Goal: Task Accomplishment & Management: Manage account settings

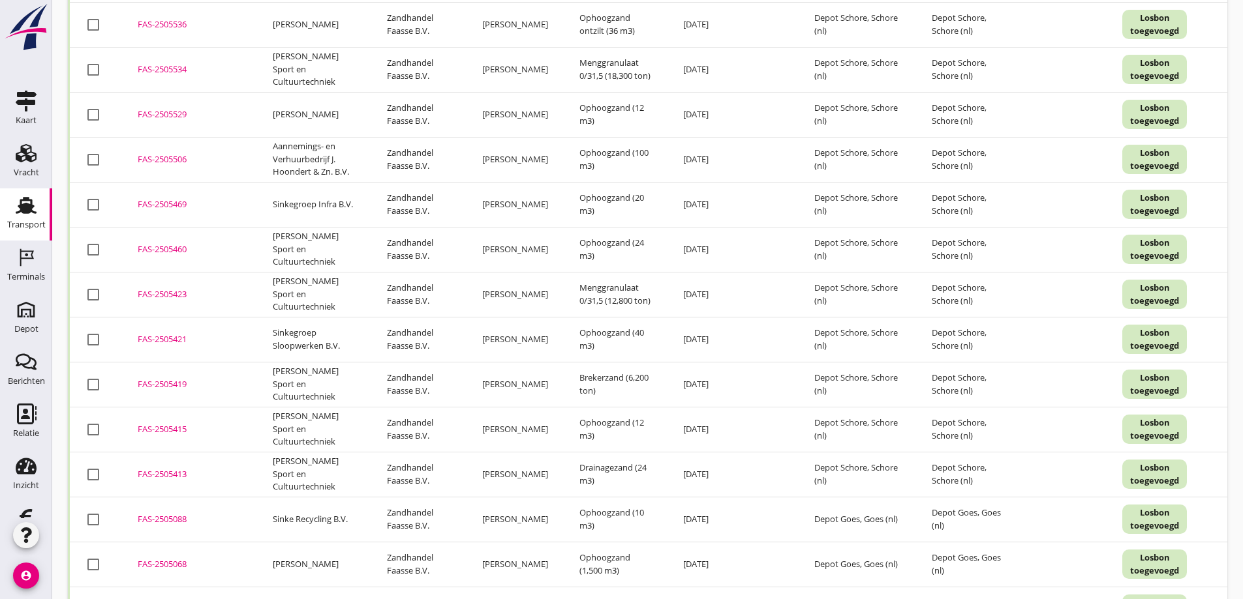
scroll to position [2510, 0]
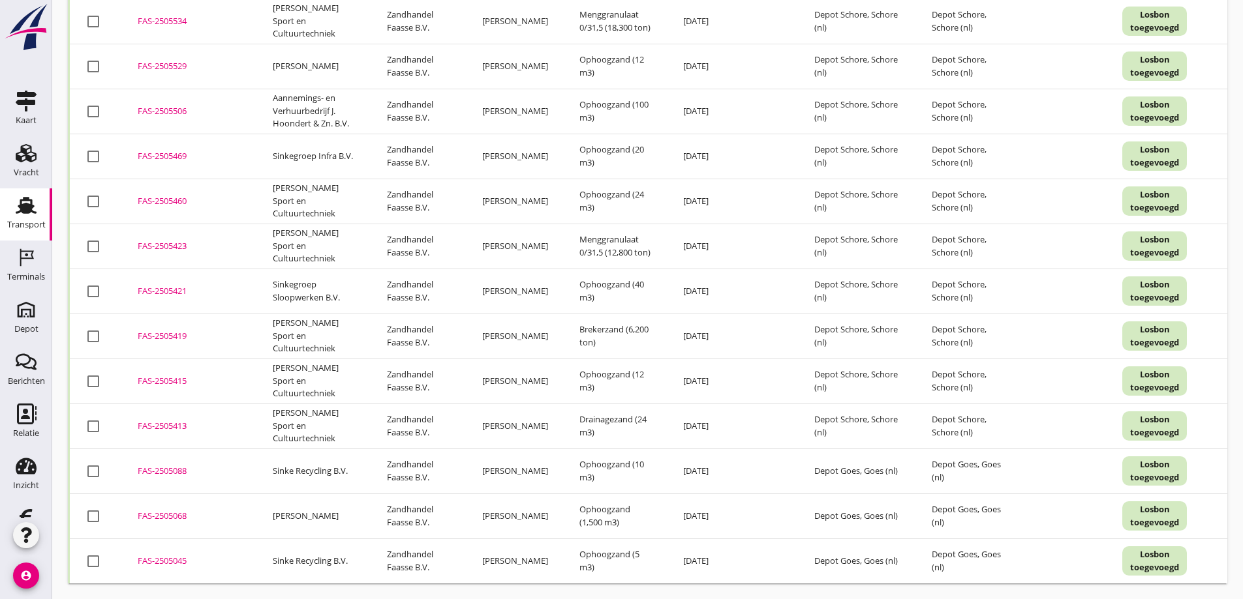
click at [92, 556] on div at bounding box center [93, 562] width 22 height 22
checkbox input "true"
click at [95, 466] on div at bounding box center [93, 472] width 22 height 22
checkbox input "true"
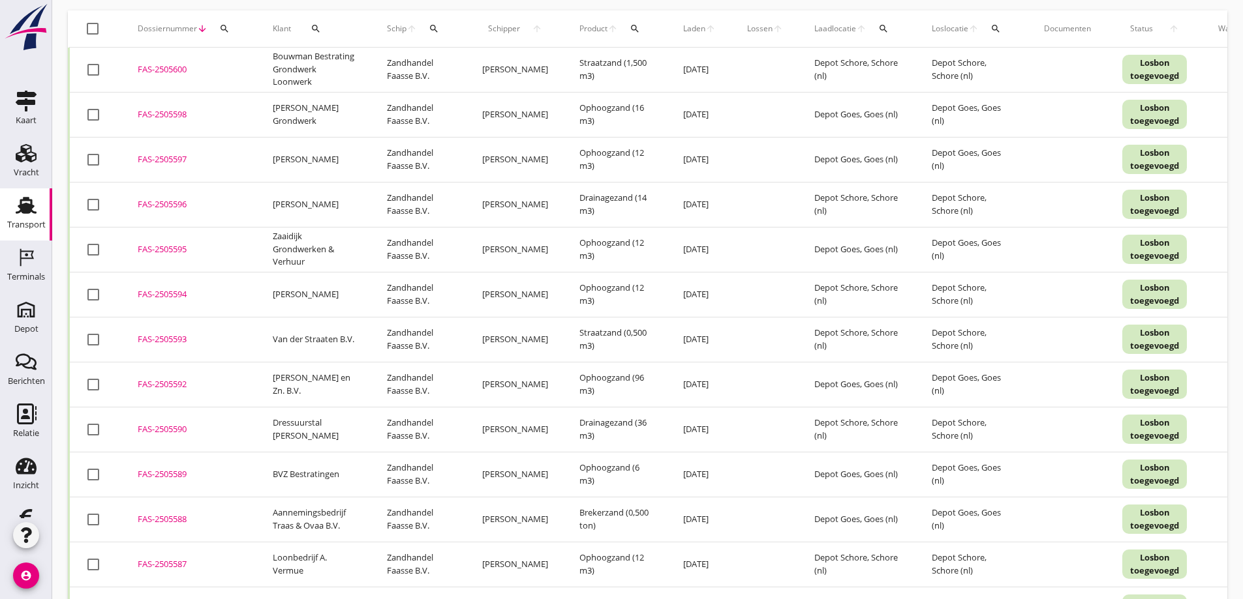
scroll to position [0, 0]
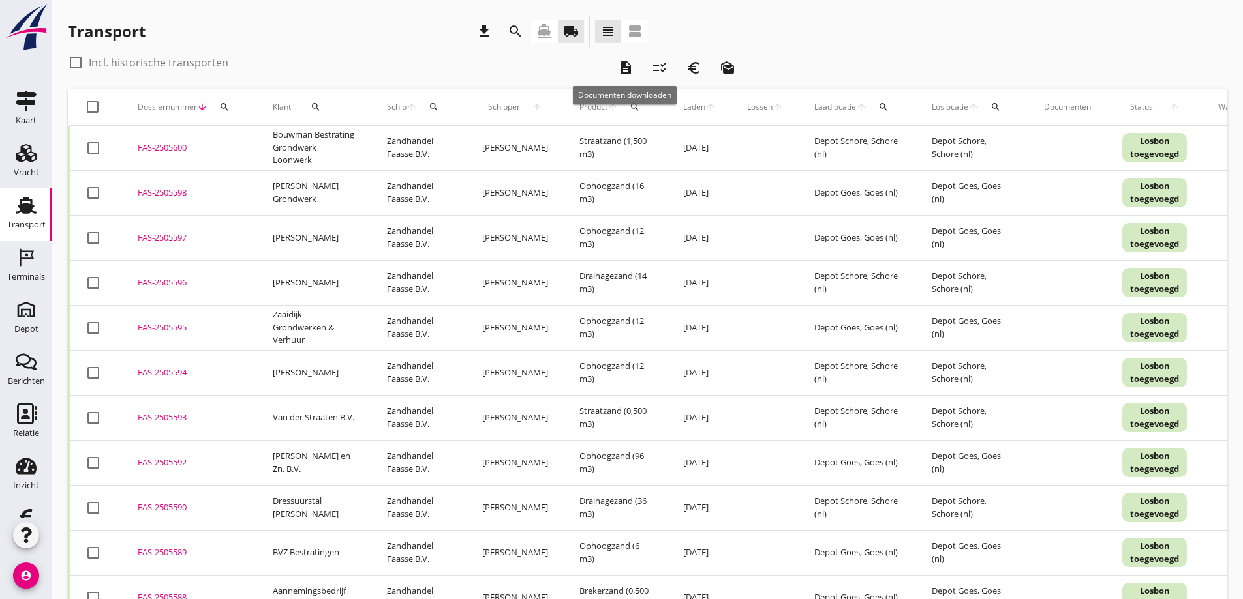
click at [624, 67] on icon "description" at bounding box center [626, 68] width 16 height 16
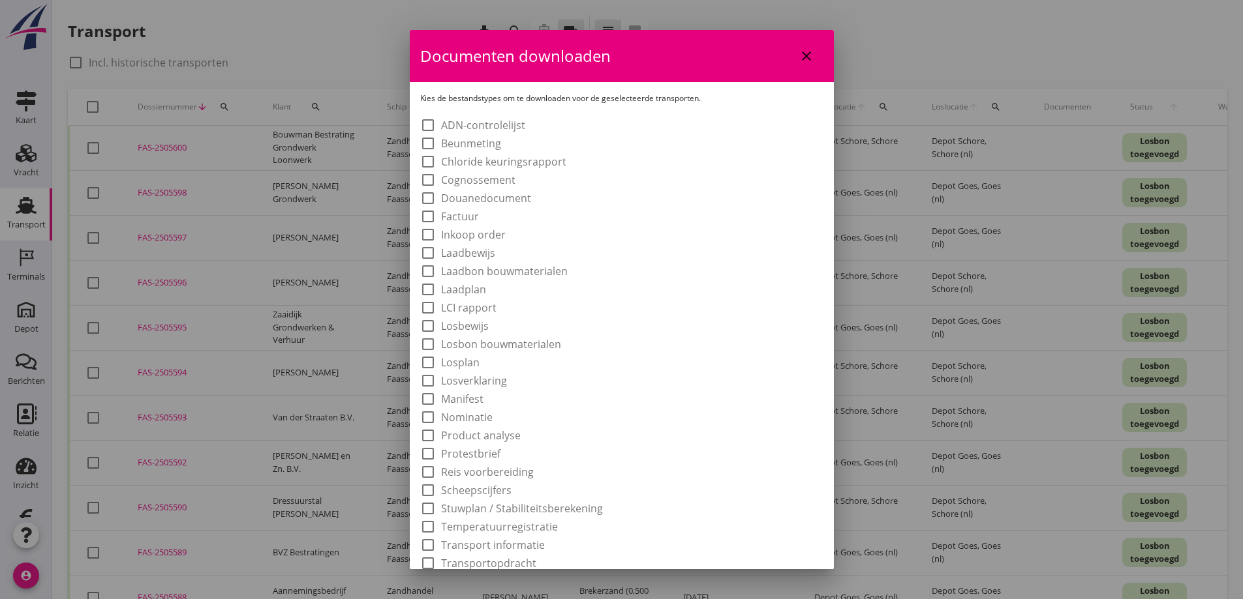
drag, startPoint x: 427, startPoint y: 270, endPoint x: 423, endPoint y: 294, distance: 23.8
click at [425, 272] on div at bounding box center [428, 271] width 22 height 22
checkbox input "true"
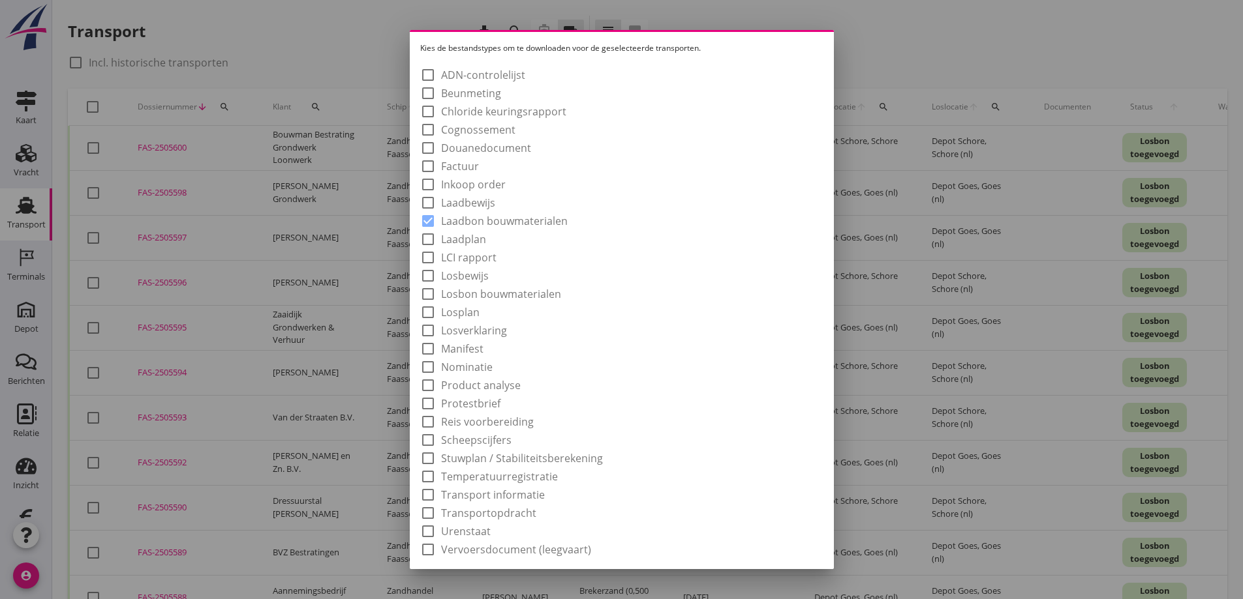
scroll to position [93, 0]
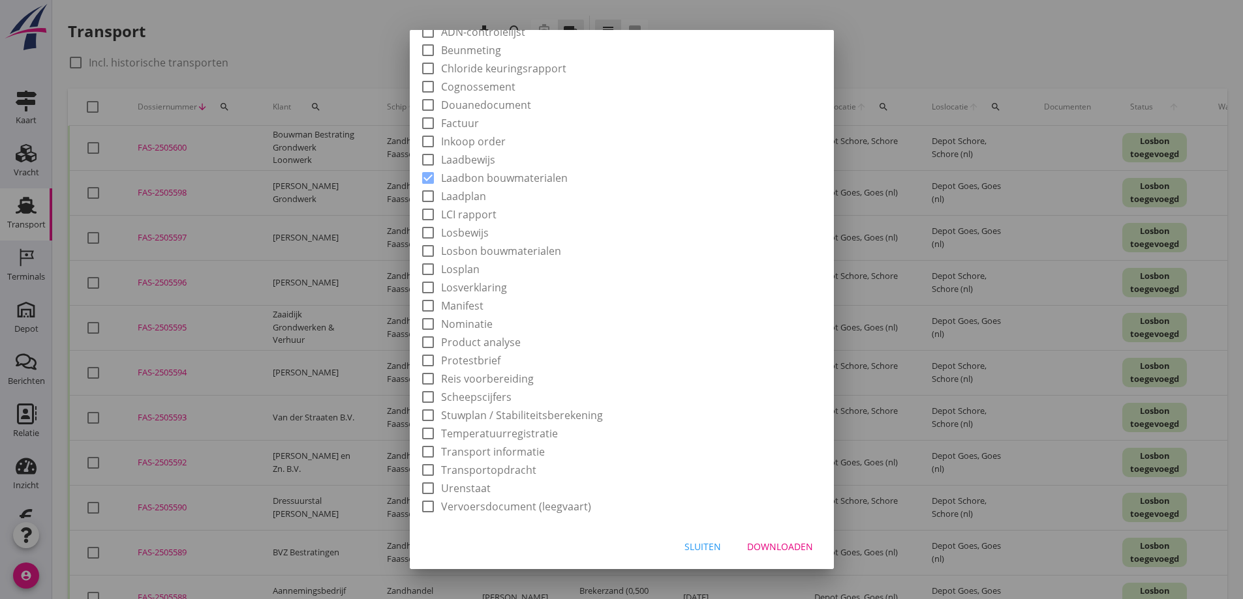
click at [768, 545] on div "Downloaden" at bounding box center [780, 547] width 66 height 14
checkbox input "false"
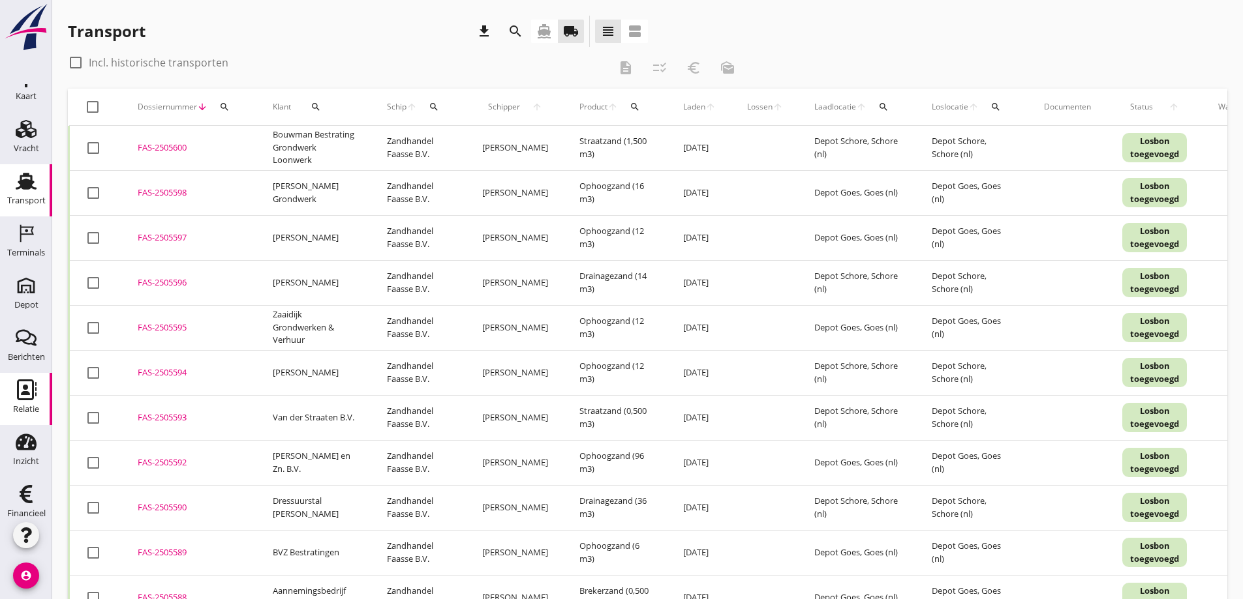
scroll to position [38, 0]
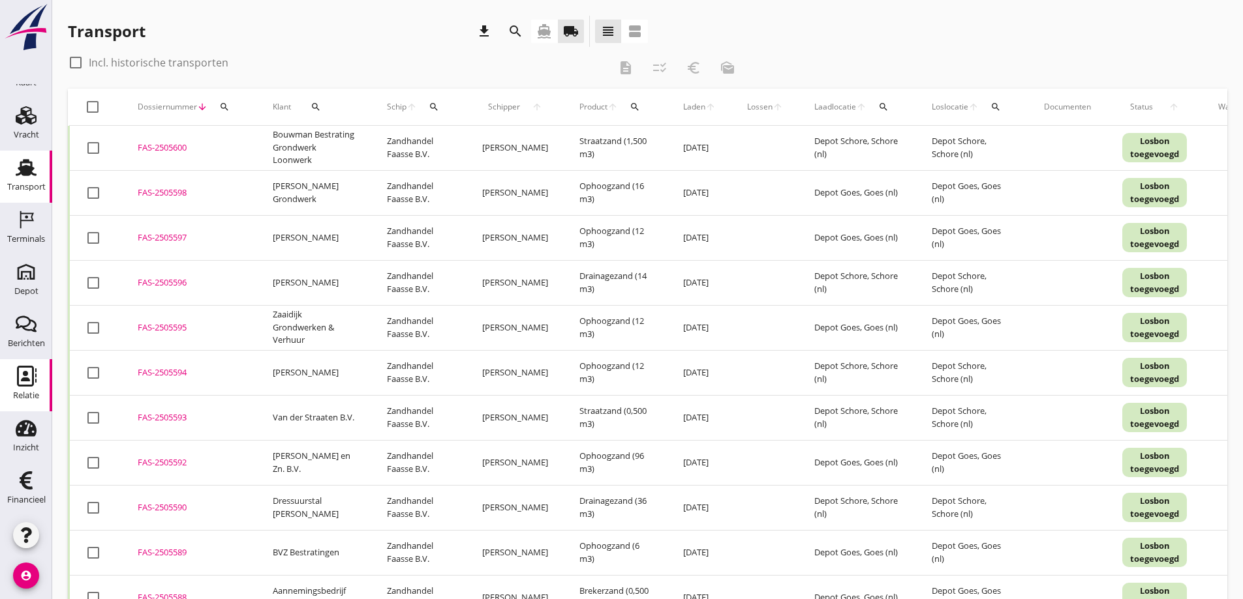
click at [20, 377] on icon "Relatie" at bounding box center [26, 376] width 21 height 21
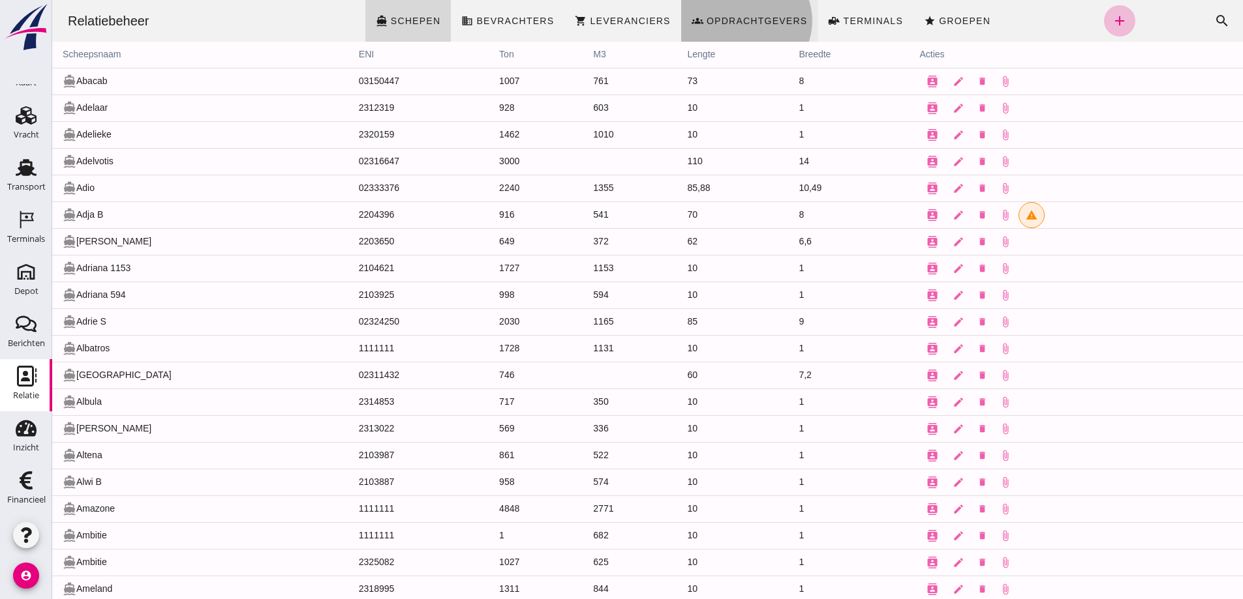
click at [743, 16] on span "Opdrachtgevers" at bounding box center [757, 21] width 102 height 10
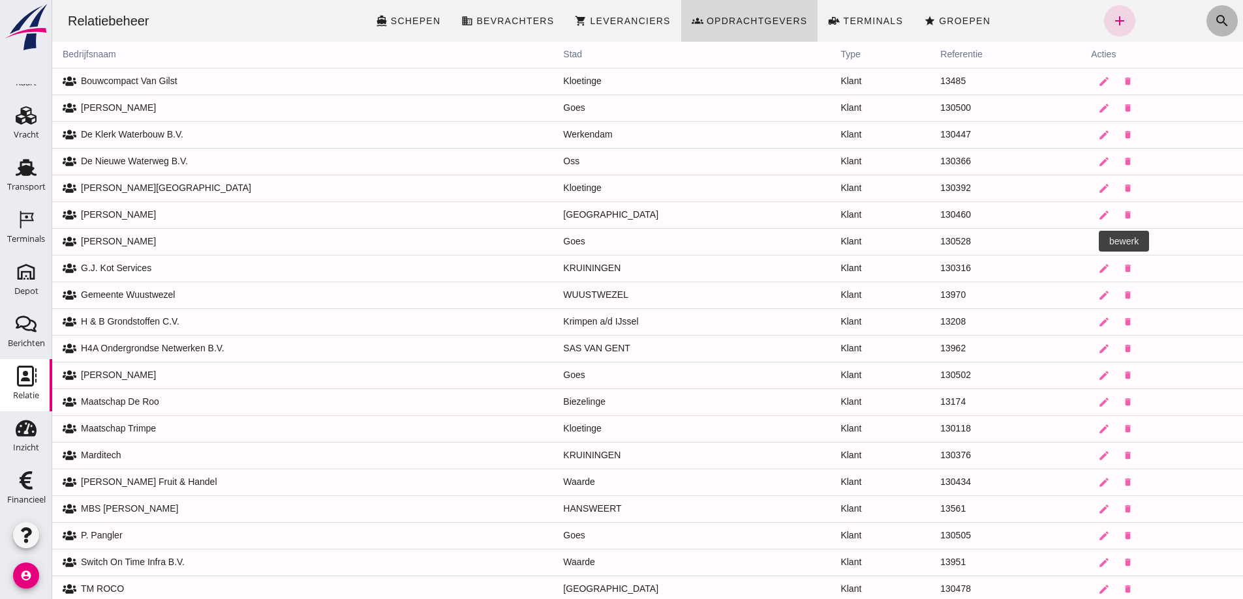
click at [1214, 15] on icon "search" at bounding box center [1222, 21] width 16 height 16
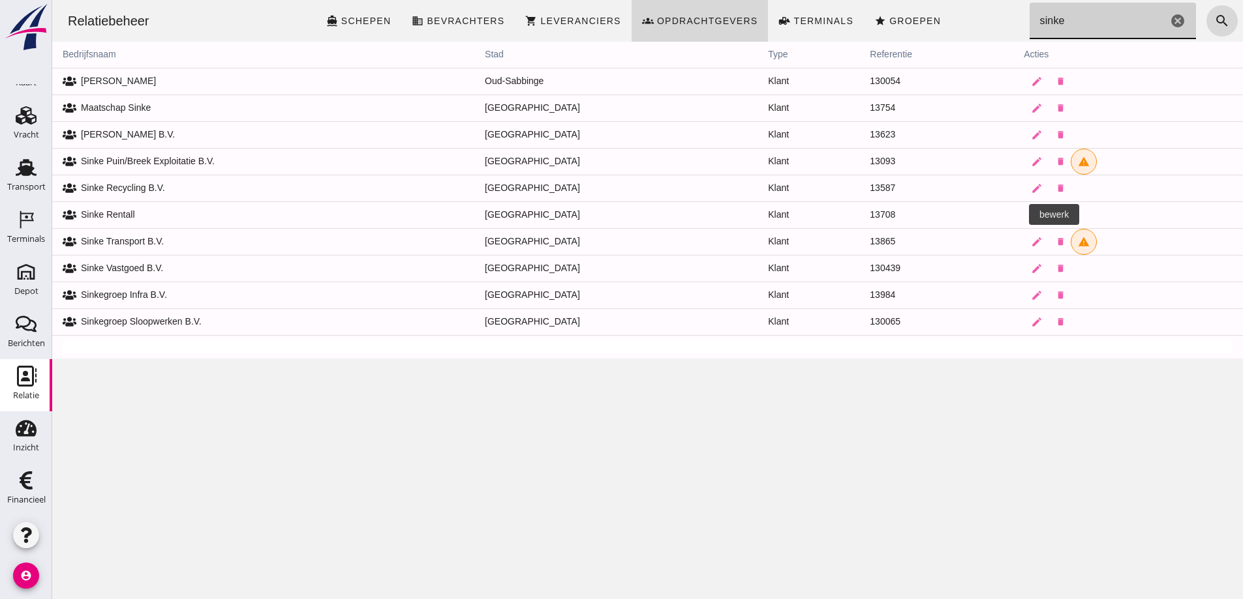
type input "sinke"
click at [1031, 211] on icon "edit" at bounding box center [1037, 215] width 12 height 12
click at [486, 88] on div at bounding box center [647, 299] width 1191 height 599
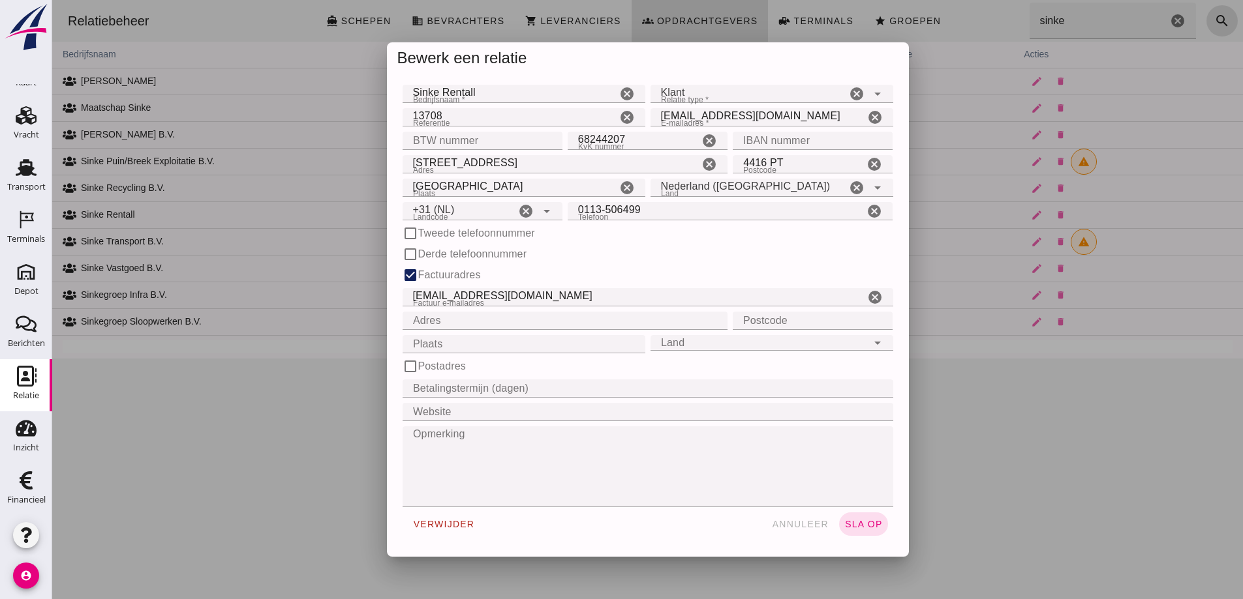
type input "+31 (NL)"
click at [486, 91] on div at bounding box center [647, 299] width 1191 height 599
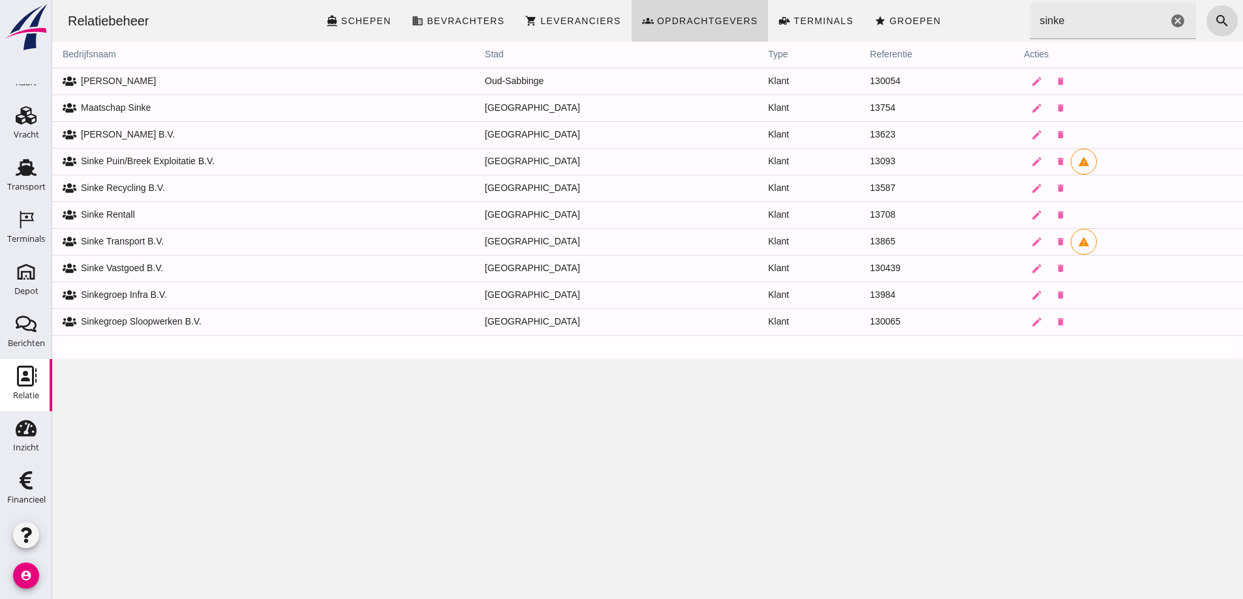
click at [145, 212] on td "Sinke Rentall" at bounding box center [263, 215] width 422 height 27
click at [1031, 186] on icon "edit" at bounding box center [1037, 189] width 12 height 12
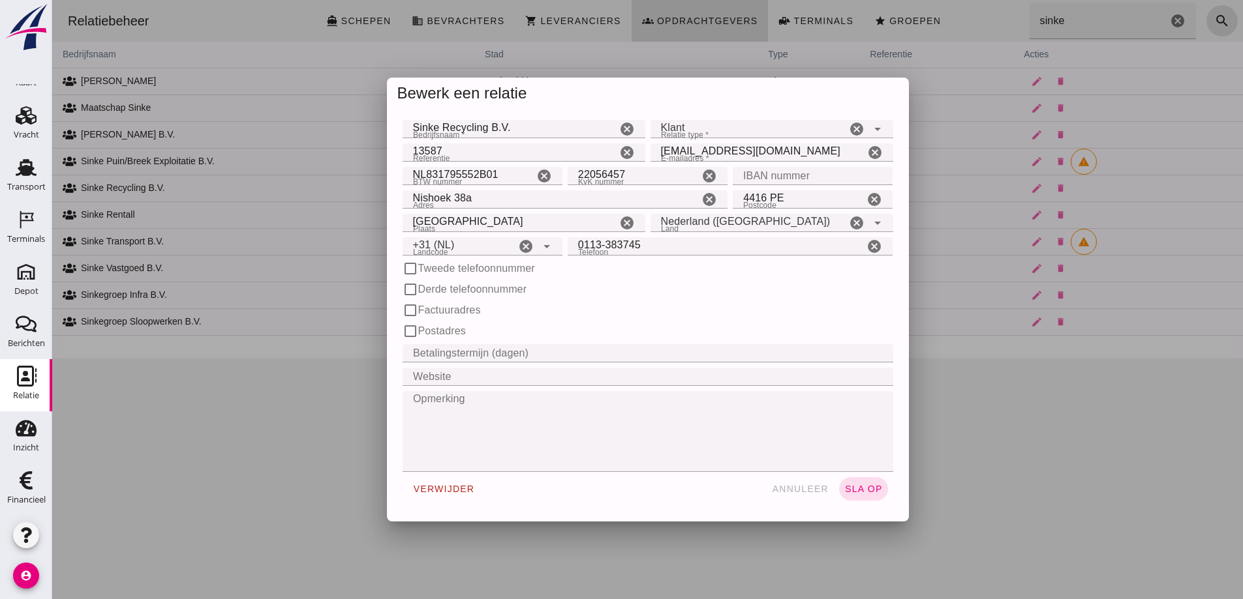
click at [296, 396] on div at bounding box center [647, 299] width 1191 height 599
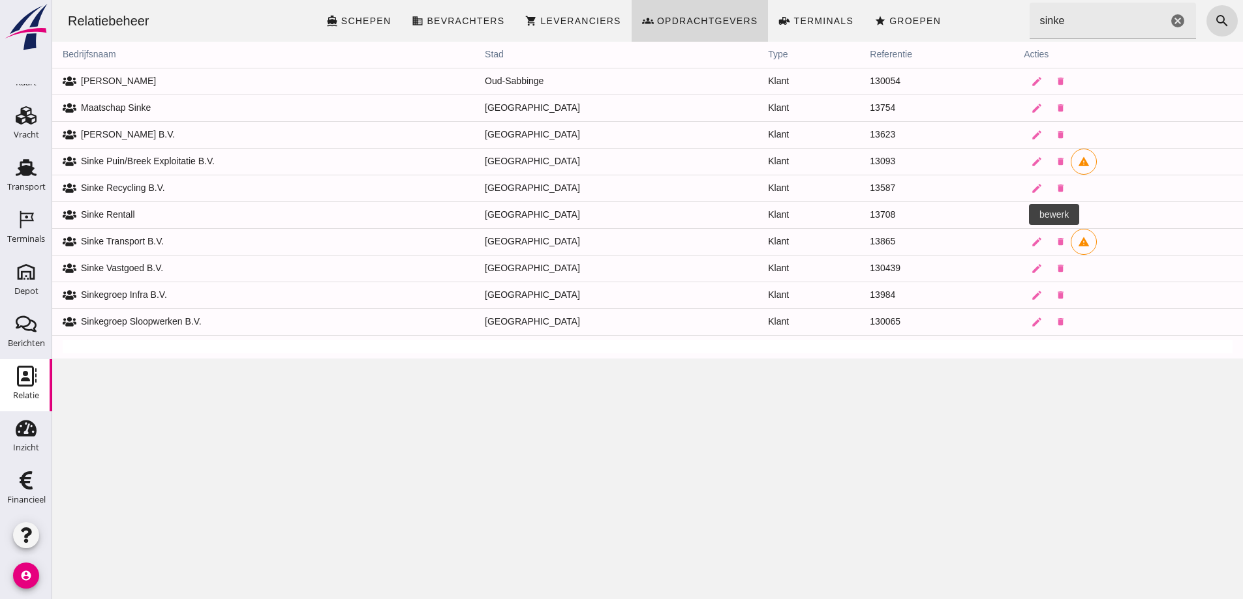
click at [1031, 215] on icon "edit" at bounding box center [1037, 215] width 12 height 12
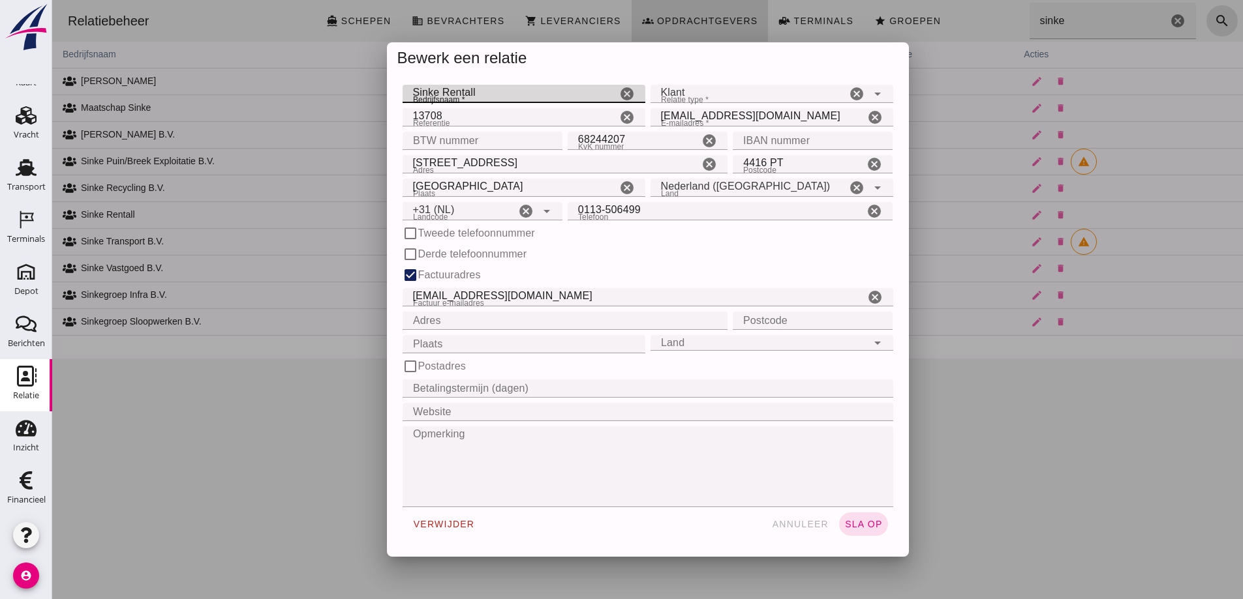
click at [472, 89] on input "Sinke Rentall" at bounding box center [509, 94] width 214 height 18
click at [407, 93] on input "Sinke B.V." at bounding box center [509, 94] width 214 height 18
type input "[PERSON_NAME] B.V."
click at [858, 524] on span "sla op" at bounding box center [863, 524] width 38 height 10
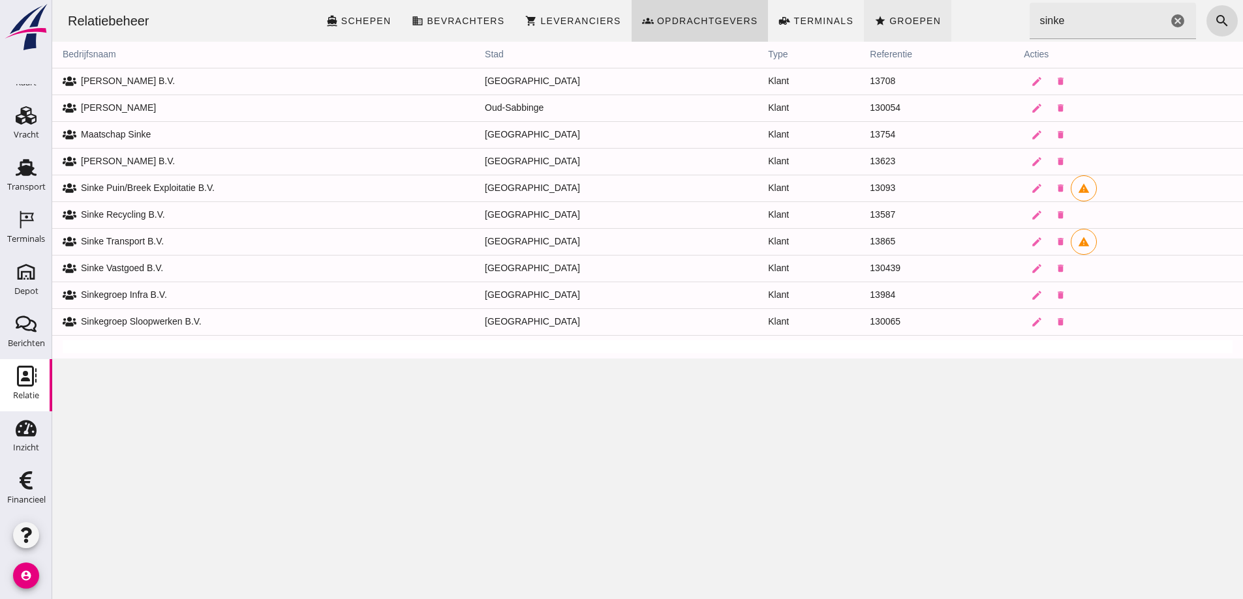
click at [888, 17] on span "Groepen" at bounding box center [914, 21] width 52 height 10
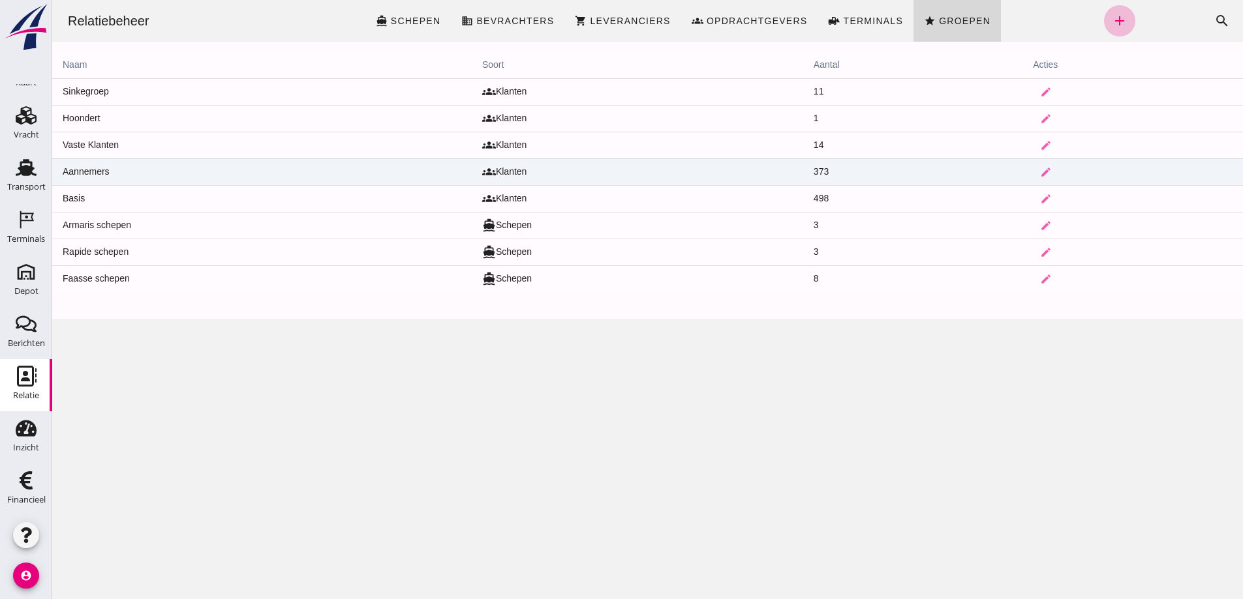
click at [509, 166] on td "groups Klanten" at bounding box center [637, 172] width 331 height 27
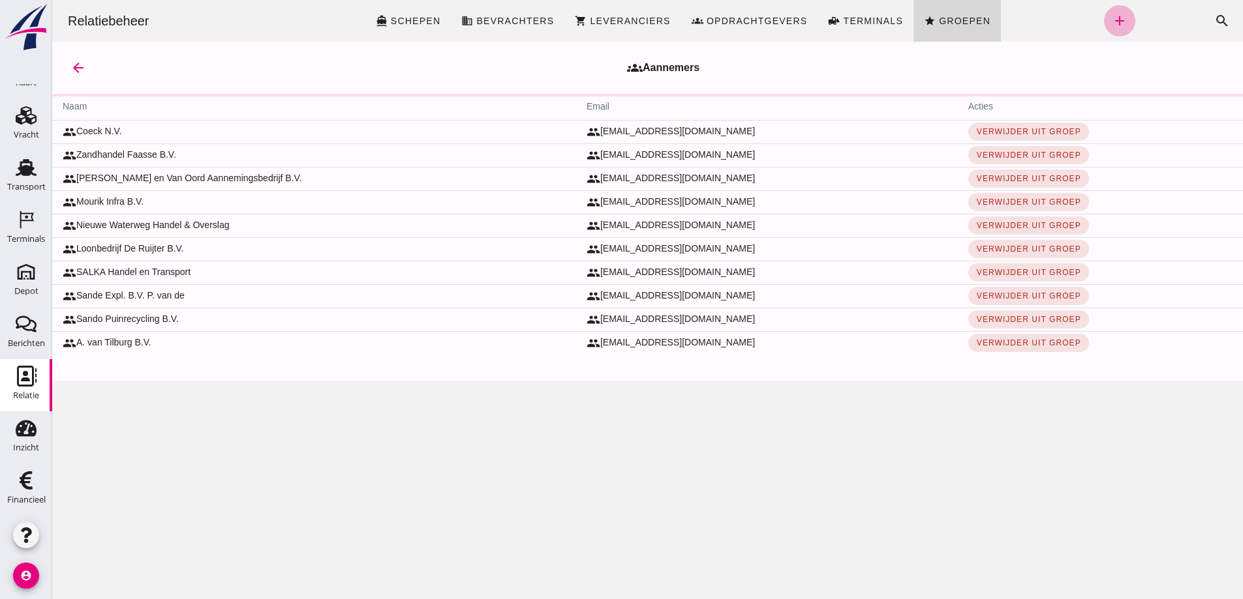
click at [1112, 22] on icon "add" at bounding box center [1120, 21] width 16 height 16
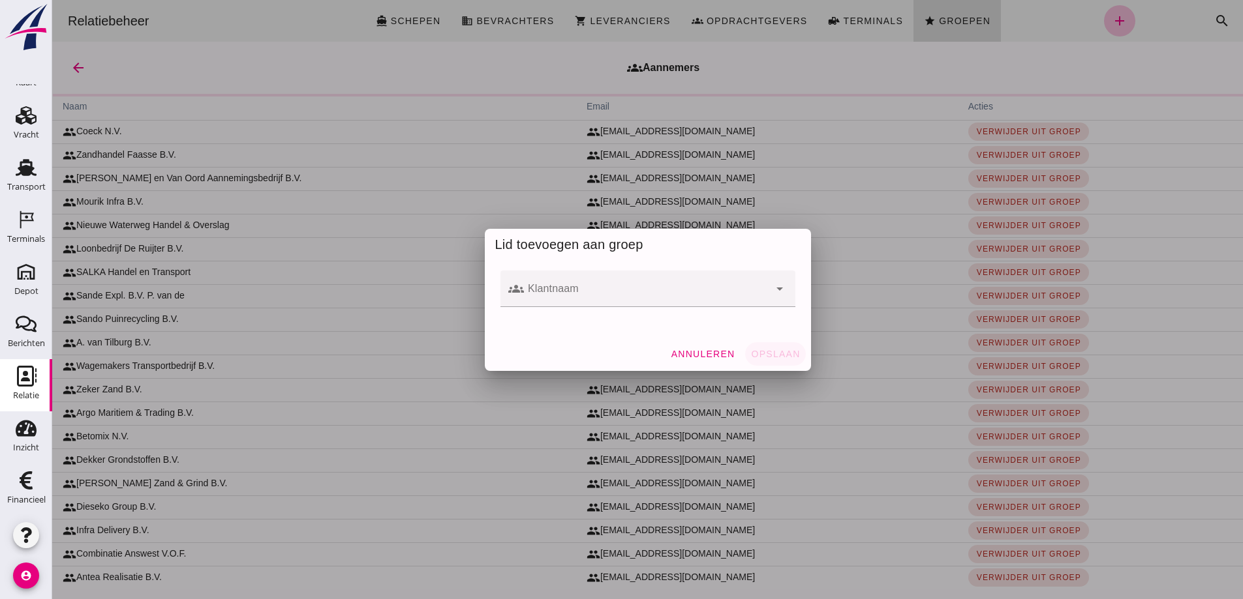
click at [573, 275] on div at bounding box center [646, 289] width 245 height 37
click at [553, 286] on div at bounding box center [646, 289] width 245 height 37
click at [541, 290] on input "Klantnaam" at bounding box center [646, 296] width 245 height 16
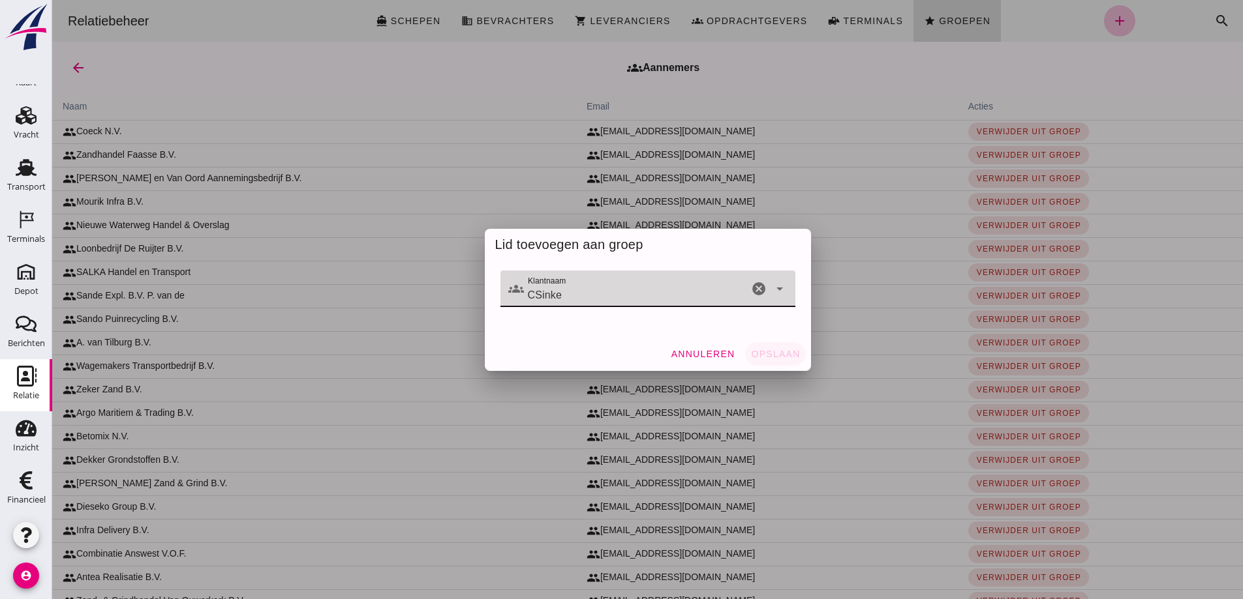
click at [529, 294] on input "CSinke" at bounding box center [636, 296] width 224 height 16
click at [598, 298] on input "C Sinke" at bounding box center [636, 296] width 224 height 16
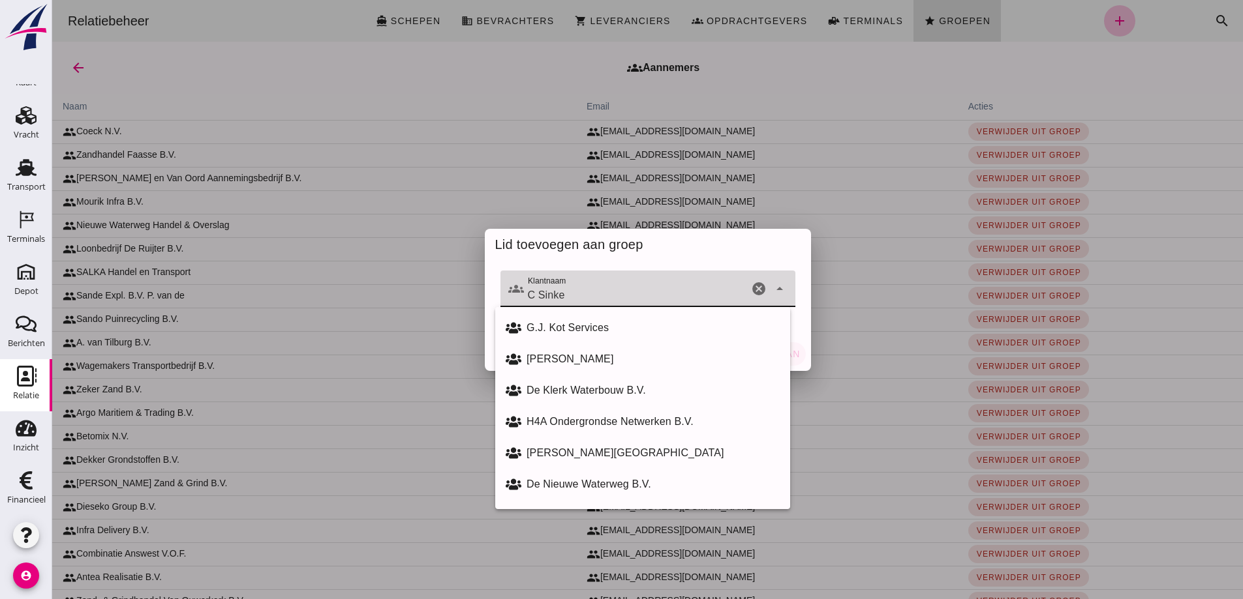
click at [580, 296] on input "C Sinke" at bounding box center [636, 296] width 224 height 16
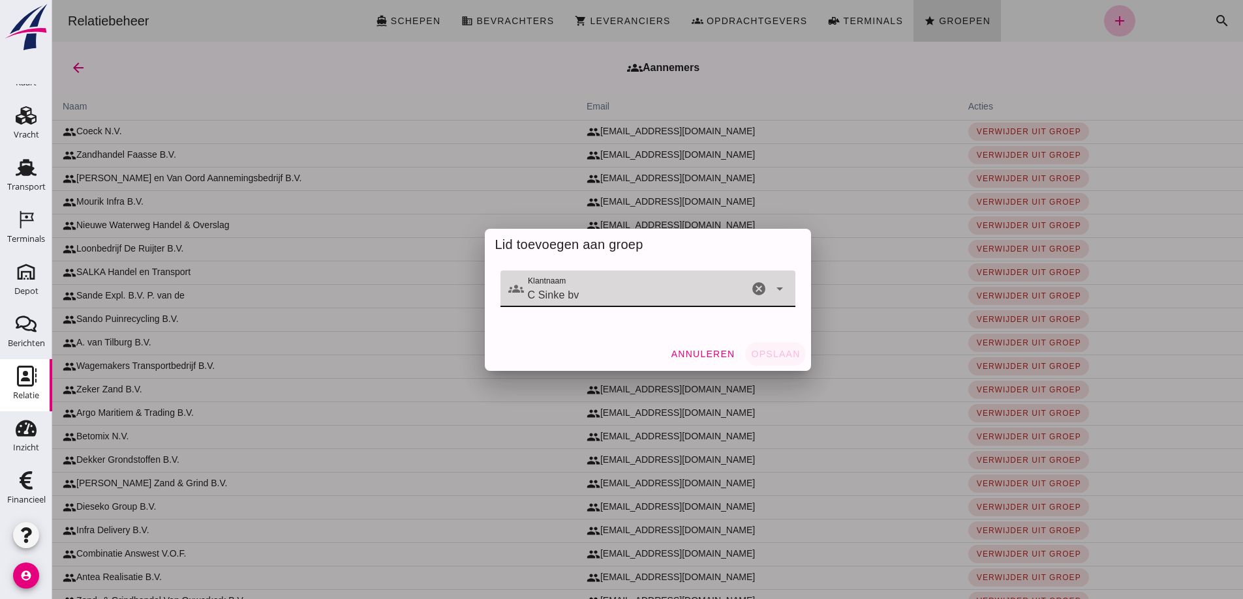
type input "C Sinke bv"
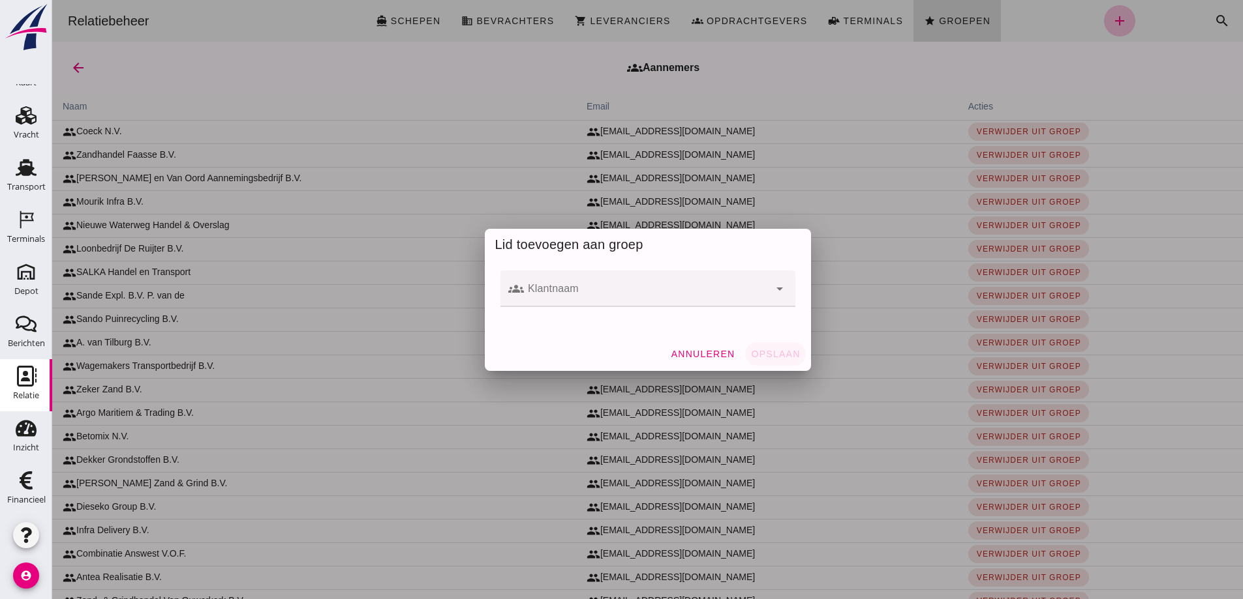
click at [584, 334] on div "groups Klantnaam Klantnaam cancel arrow_drop_down" at bounding box center [648, 298] width 326 height 77
click at [577, 295] on input "Klantnaam" at bounding box center [646, 296] width 245 height 16
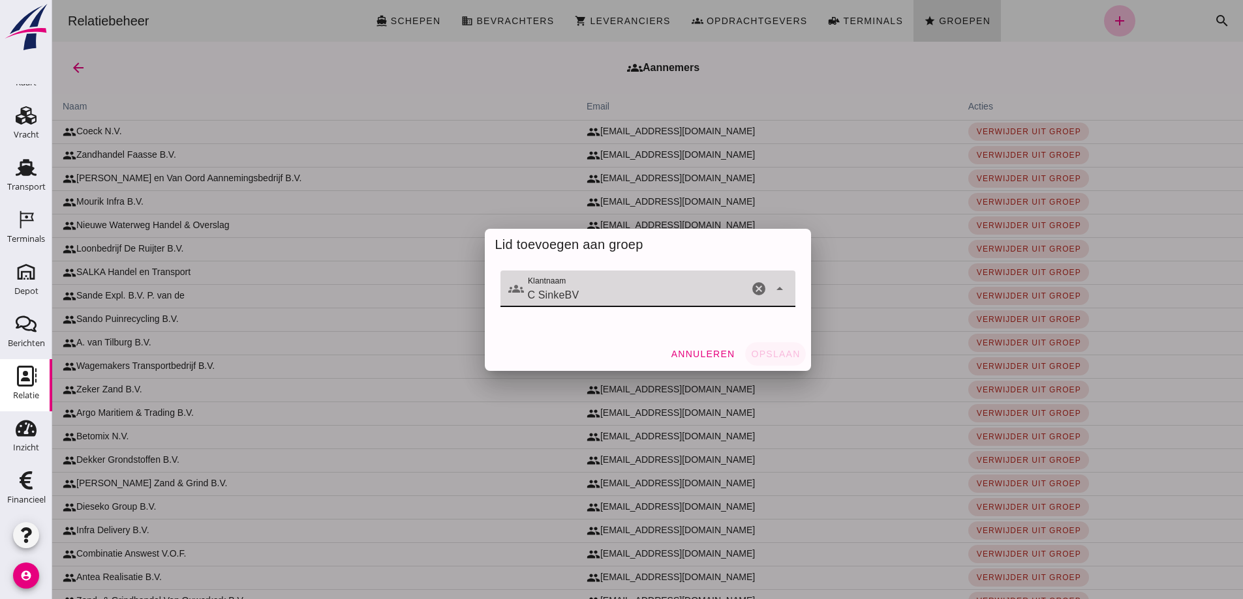
drag, startPoint x: 558, startPoint y: 295, endPoint x: 569, endPoint y: 302, distance: 13.2
click at [558, 295] on input "C SinkeBV" at bounding box center [636, 296] width 224 height 16
type input "C Sinke BV"
click at [52, 0] on div "Lid toevoegen aan groep groups Klantnaam Klantnaam C Sinke BV cancel arrow_drop…" at bounding box center [52, 0] width 0 height 0
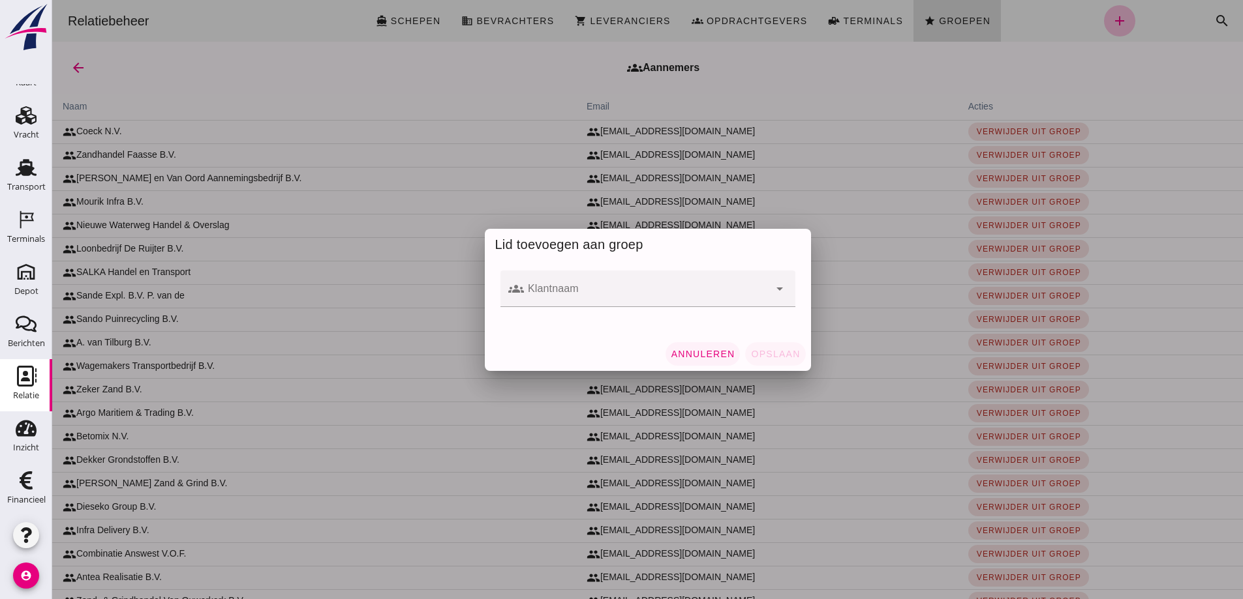
click at [695, 350] on span "Annuleren" at bounding box center [703, 354] width 65 height 10
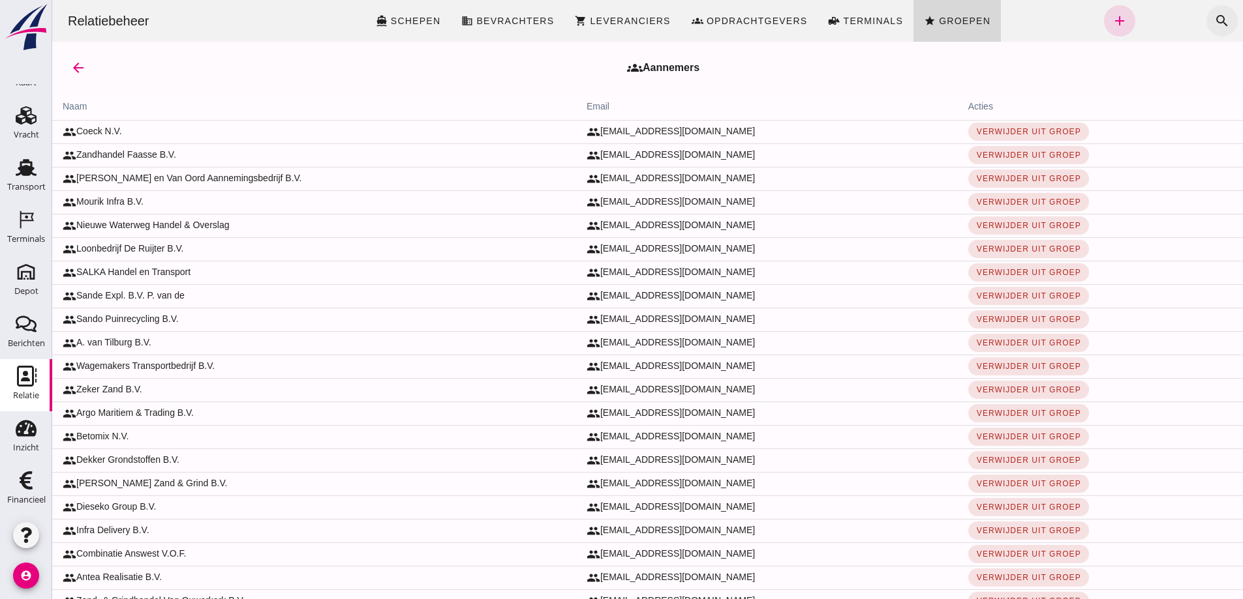
click at [1214, 16] on icon "search" at bounding box center [1222, 21] width 16 height 16
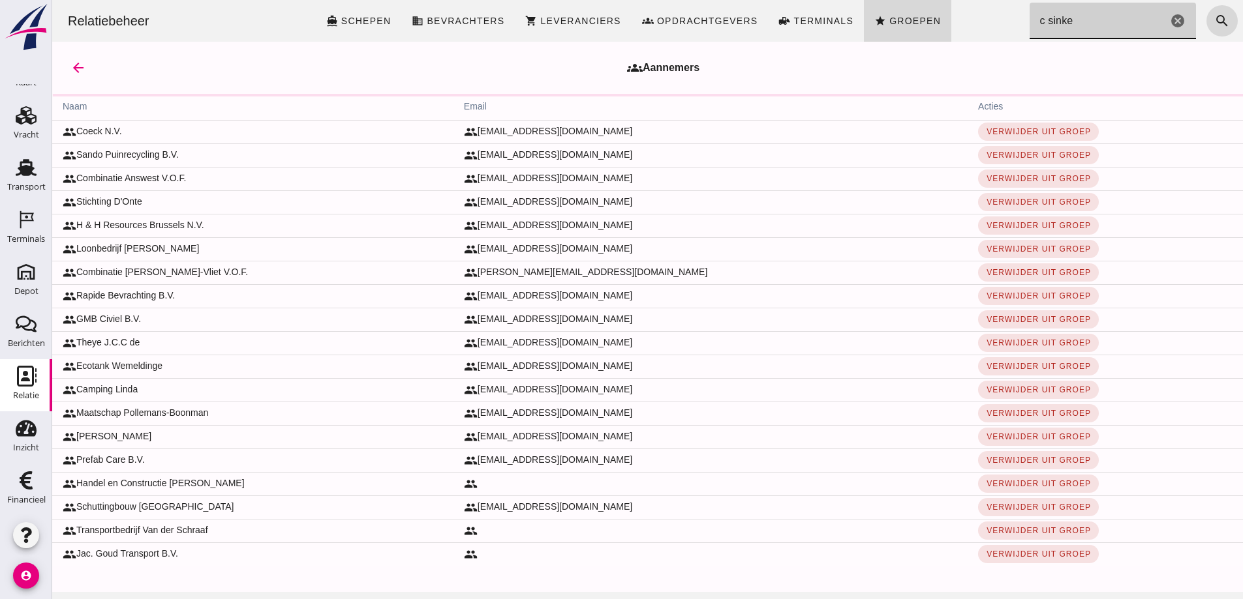
click at [1029, 23] on input "c sinke" at bounding box center [1098, 21] width 138 height 37
click at [1030, 23] on input "c sinke" at bounding box center [1098, 21] width 138 height 37
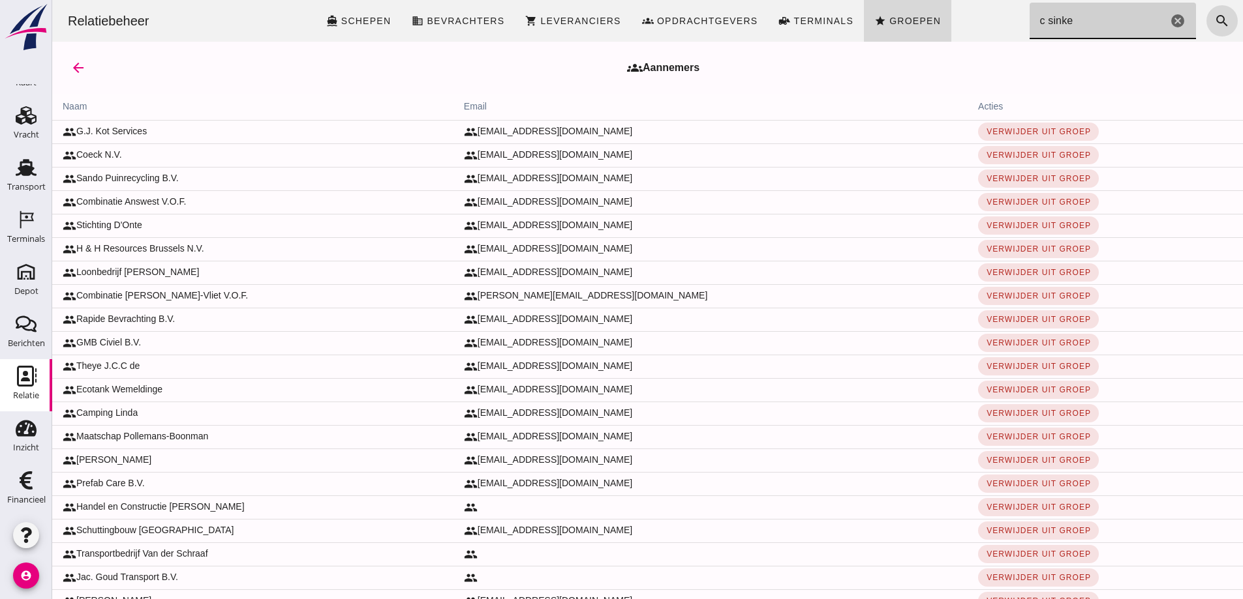
type input "c sinke"
click at [1110, 96] on th "acties" at bounding box center [1104, 107] width 275 height 26
click at [1072, 29] on input "c sinke" at bounding box center [1098, 21] width 138 height 37
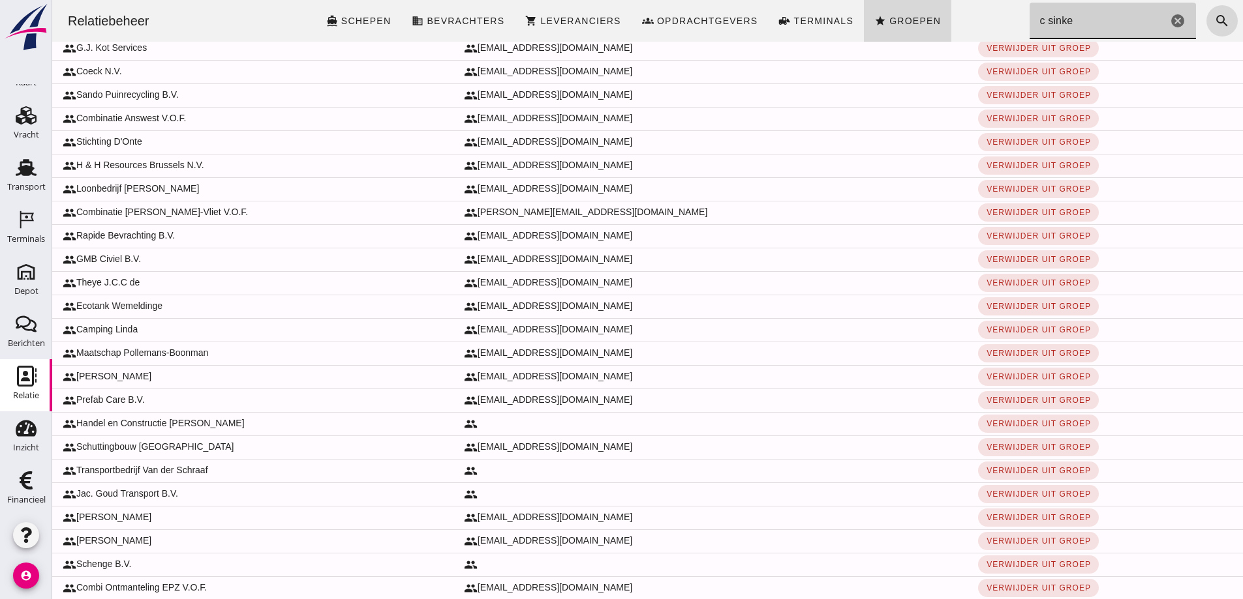
scroll to position [134, 0]
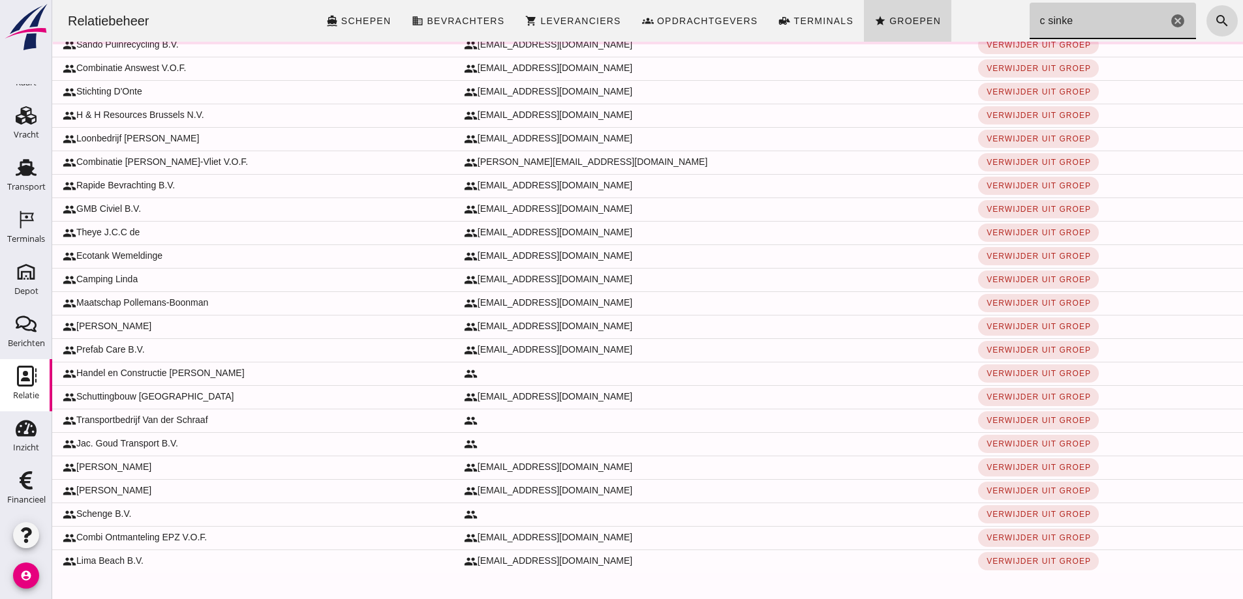
click at [1029, 22] on input "c sinke" at bounding box center [1098, 21] width 138 height 37
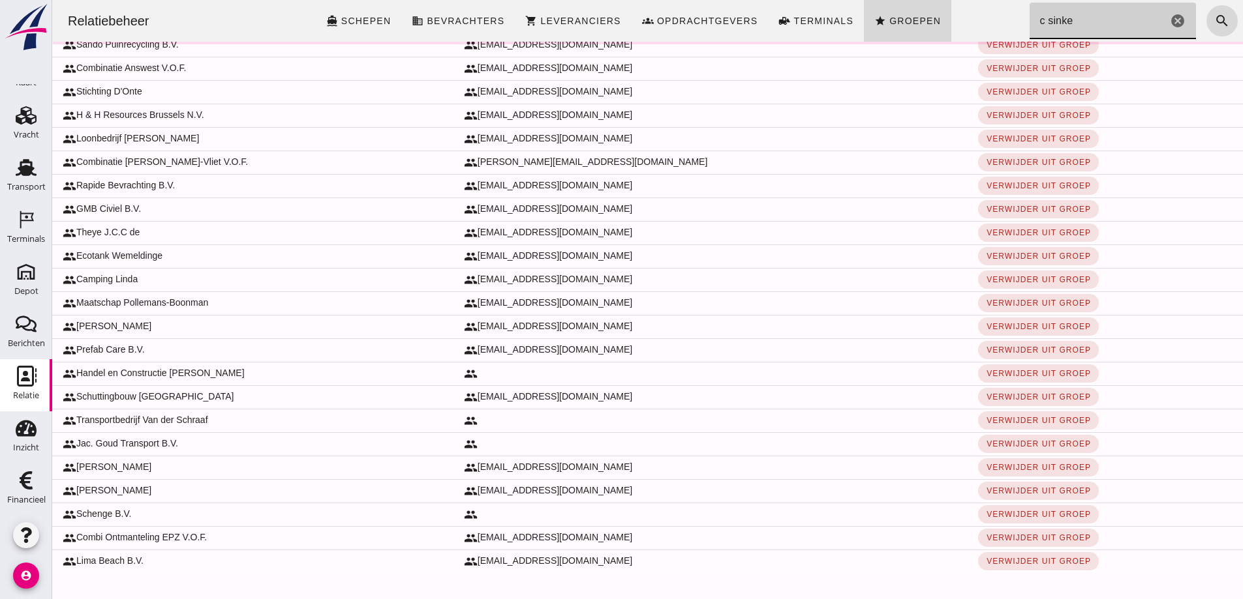
click at [1029, 23] on input "c sinke" at bounding box center [1098, 21] width 138 height 37
click at [1170, 20] on icon "cancel" at bounding box center [1178, 21] width 16 height 16
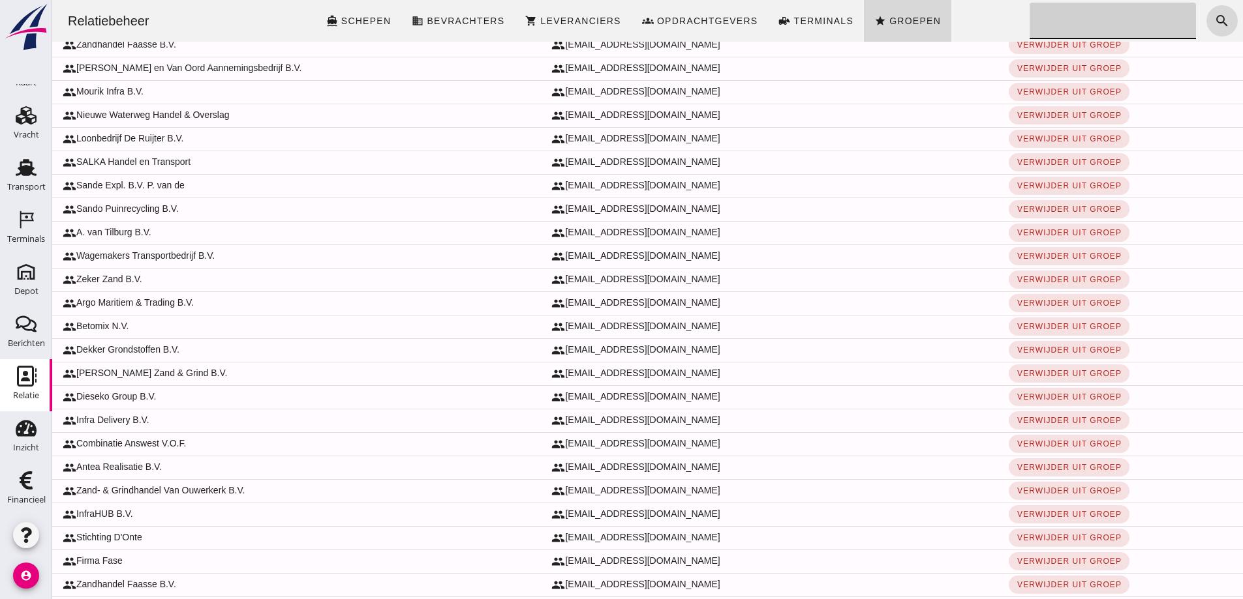
scroll to position [22, 0]
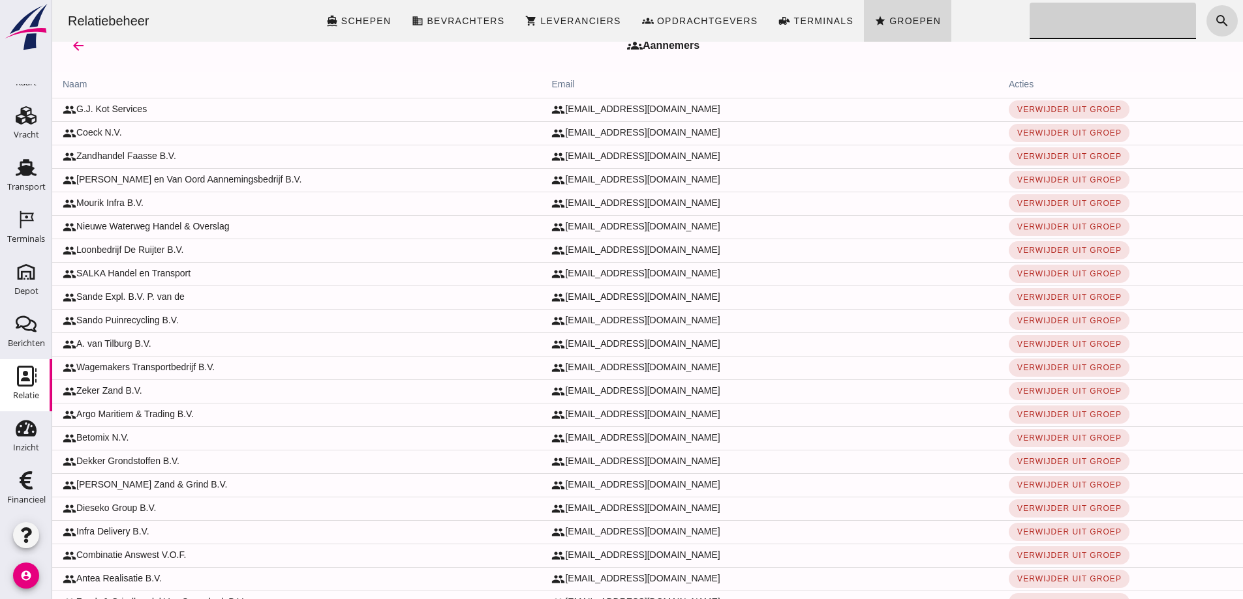
click at [792, 201] on td "group [EMAIL_ADDRESS][DOMAIN_NAME]" at bounding box center [769, 203] width 457 height 23
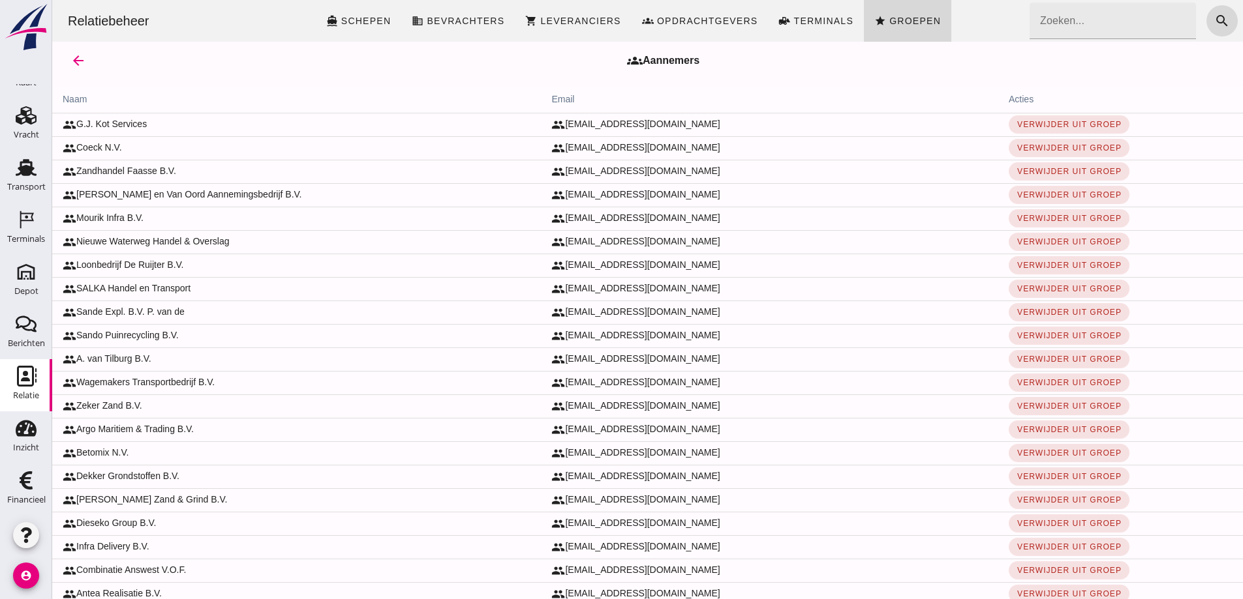
scroll to position [0, 0]
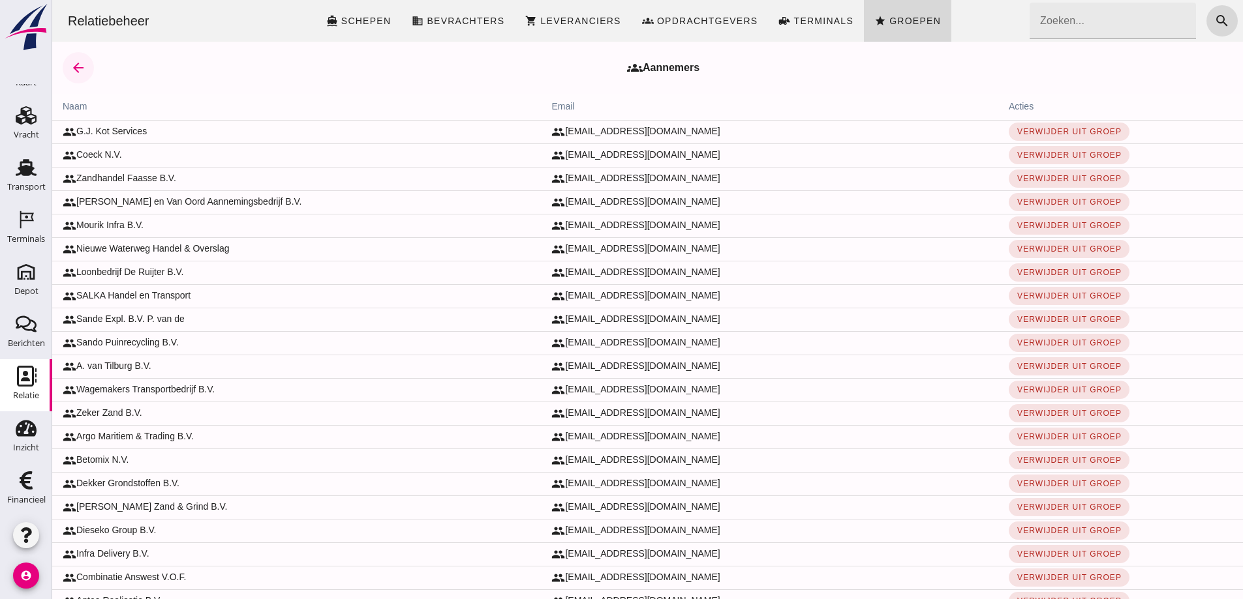
click at [82, 66] on icon "arrow_back" at bounding box center [78, 68] width 16 height 16
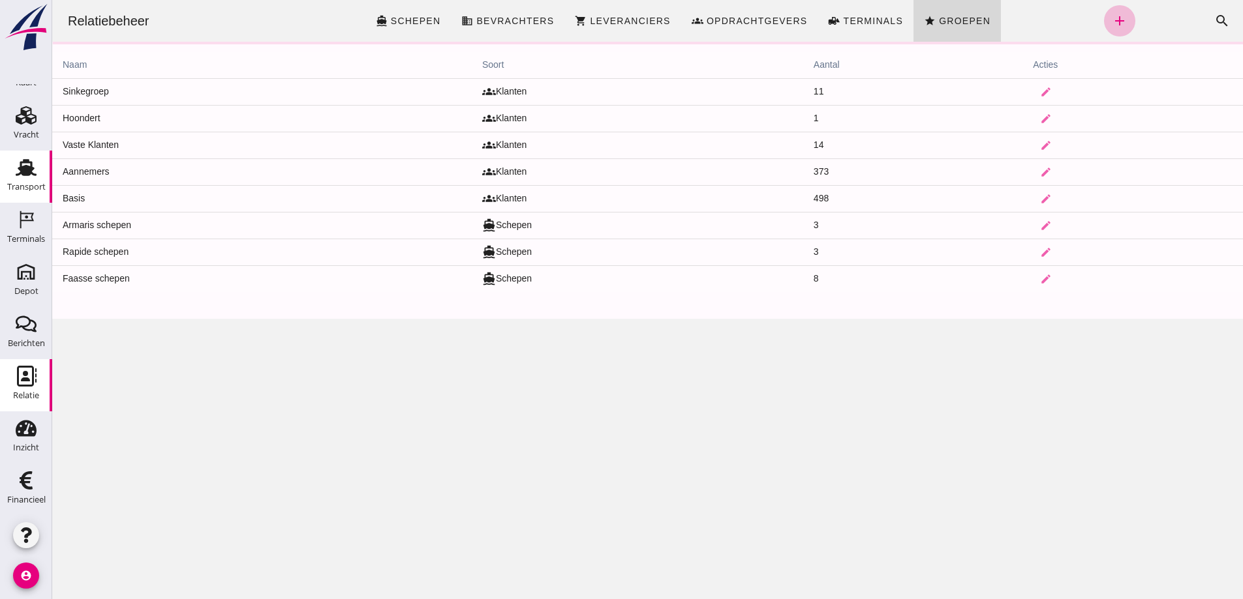
click at [20, 168] on use at bounding box center [26, 167] width 21 height 17
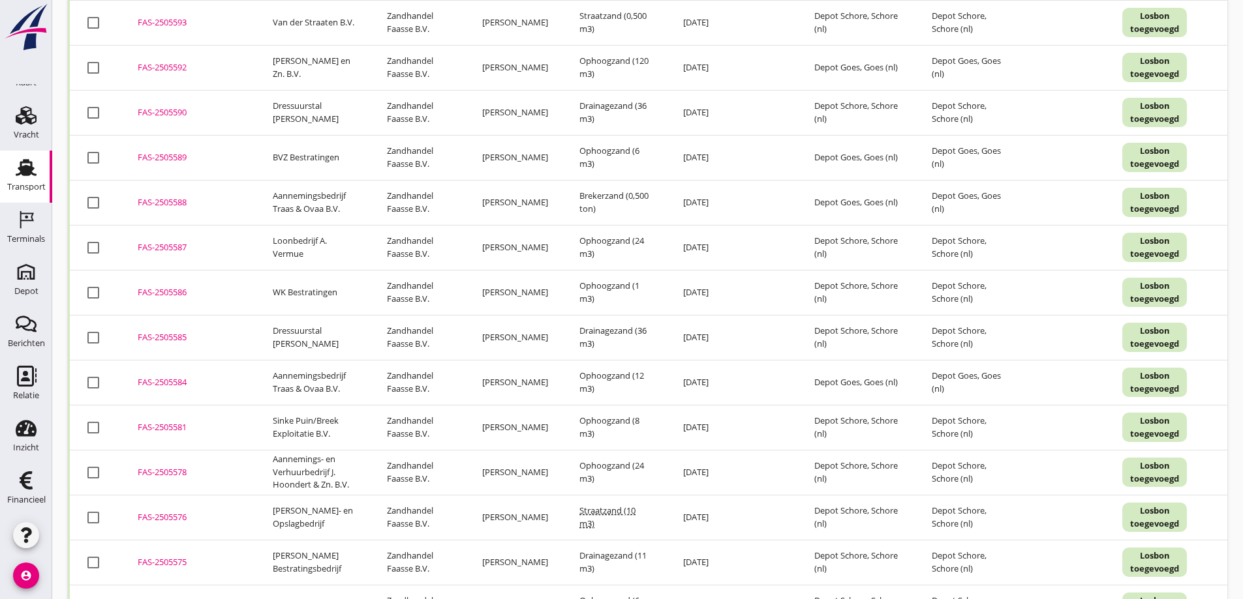
scroll to position [238, 0]
